Goal: Communication & Community: Answer question/provide support

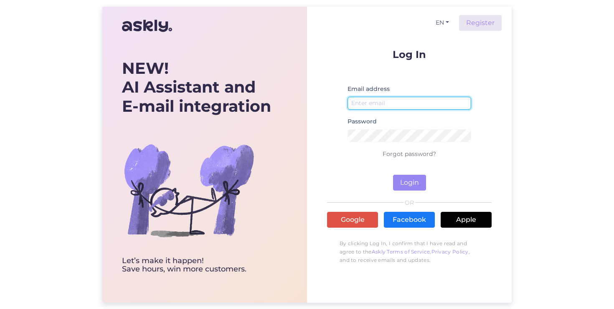
type input "[EMAIL_ADDRESS][DOMAIN_NAME]"
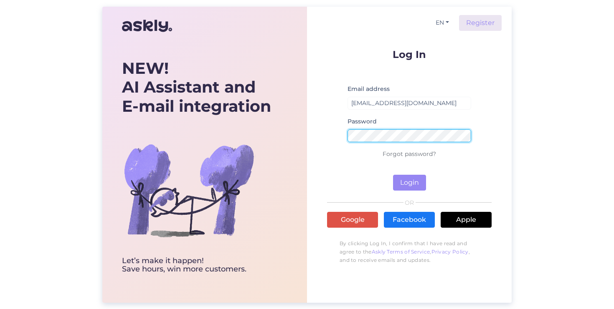
click at [409, 182] on button "Login" at bounding box center [409, 183] width 33 height 16
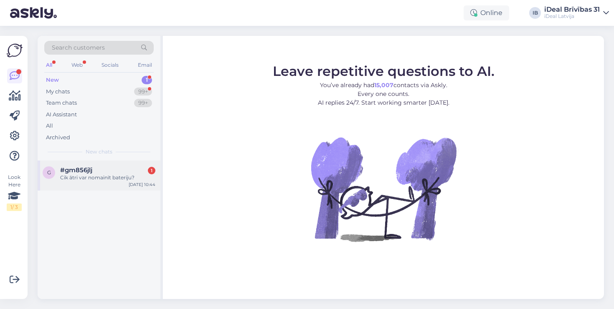
click at [99, 178] on div "Cik ātri var nomainīt bateriju?" at bounding box center [107, 178] width 95 height 8
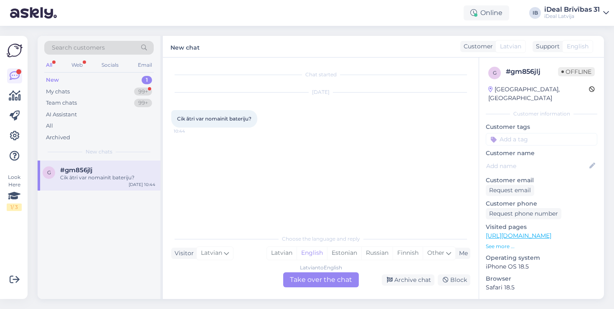
click at [311, 281] on div "Latvian to English Take over the chat" at bounding box center [321, 280] width 76 height 15
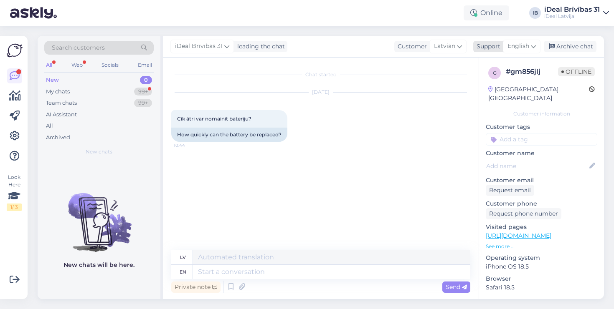
click at [516, 45] on span "English" at bounding box center [518, 46] width 22 height 9
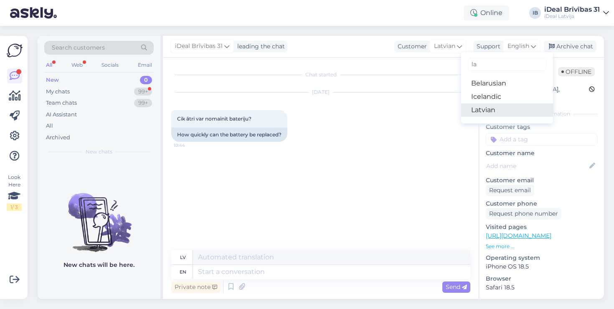
type input "la"
click at [486, 104] on link "Latvian" at bounding box center [507, 110] width 92 height 13
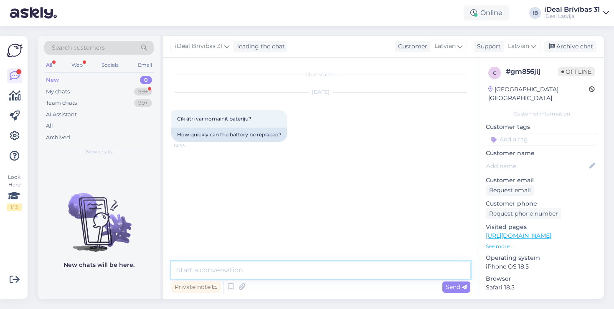
click at [256, 271] on textarea at bounding box center [320, 271] width 299 height 18
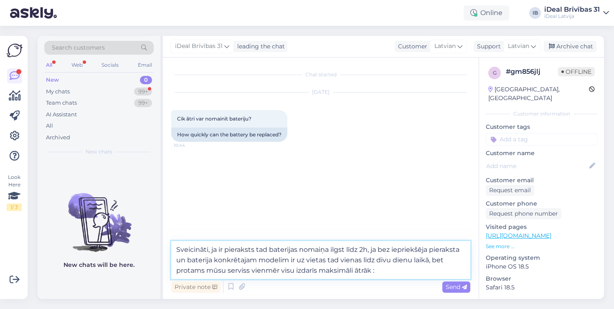
type textarea "Sveicināti, ja ir pieraksts tad baterijas nomaiņa ilgst līdz 2h, ja bez iepriek…"
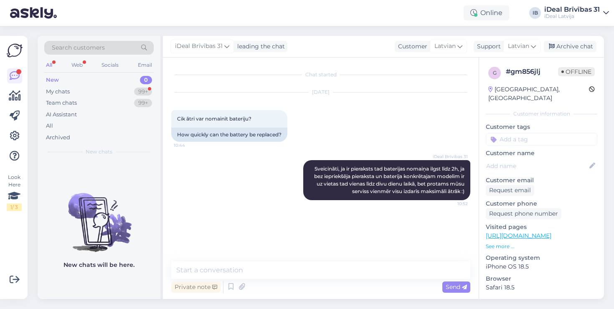
click at [271, 204] on div "iDeal Brīvības 31 Sveicināti, ja ir pieraksts tad baterijas nomaiņa ilgst līdz …" at bounding box center [320, 180] width 299 height 58
click at [205, 195] on div "iDeal Brīvības 31 Sveicināti, ja ir pieraksts tad baterijas nomaiņa ilgst līdz …" at bounding box center [320, 180] width 299 height 58
click at [137, 182] on img at bounding box center [99, 215] width 123 height 75
click at [219, 200] on div "iDeal Brīvības 31 Sveicināti, ja ir pieraksts tad baterijas nomaiņa ilgst līdz …" at bounding box center [320, 180] width 299 height 58
click at [234, 196] on div "iDeal Brīvības 31 Sveicināti, ja ir pieraksts tad baterijas nomaiņa ilgst līdz …" at bounding box center [320, 180] width 299 height 58
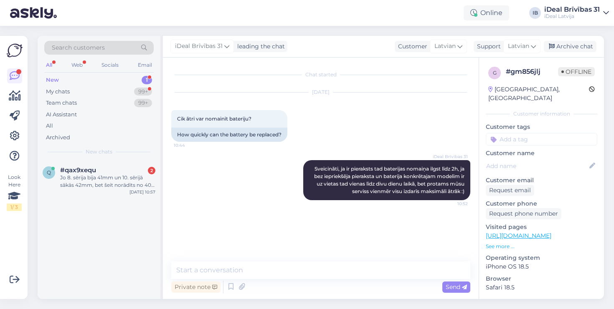
click at [256, 194] on div "iDeal Brīvības 31 Sveicināti, ja ir pieraksts tad baterijas nomaiņa ilgst līdz …" at bounding box center [320, 180] width 299 height 58
